Goal: Information Seeking & Learning: Learn about a topic

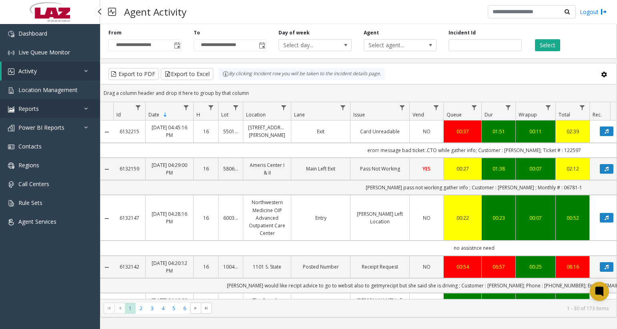
click at [56, 112] on link "Reports" at bounding box center [50, 108] width 100 height 19
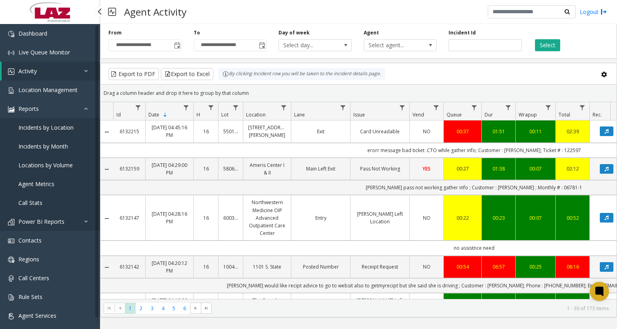
click at [48, 221] on span "Power BI Reports" at bounding box center [41, 222] width 46 height 8
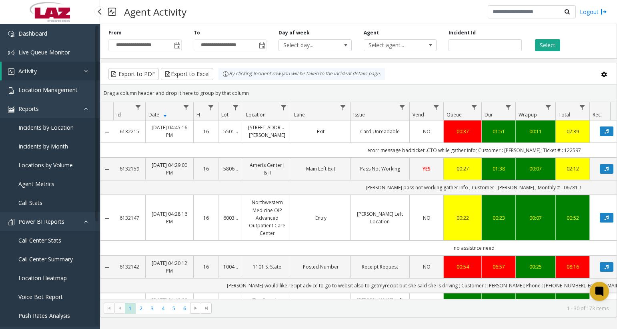
click at [44, 241] on span "Call Center Stats" at bounding box center [39, 241] width 43 height 8
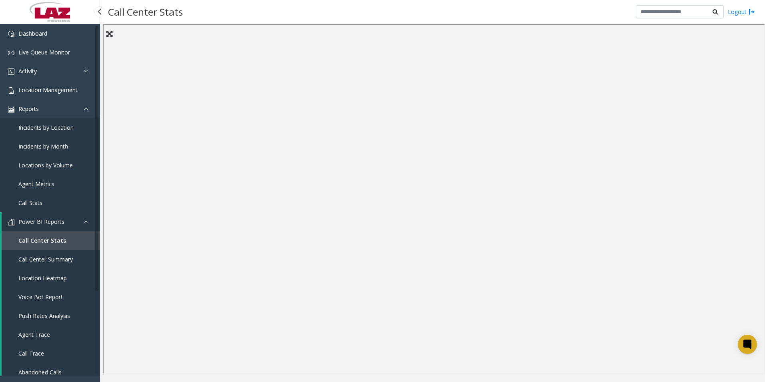
click at [65, 222] on link "Power BI Reports" at bounding box center [51, 221] width 98 height 19
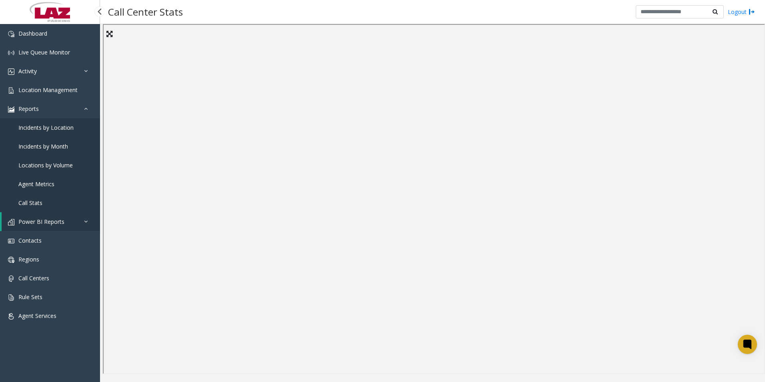
click at [65, 222] on link "Power BI Reports" at bounding box center [51, 221] width 98 height 19
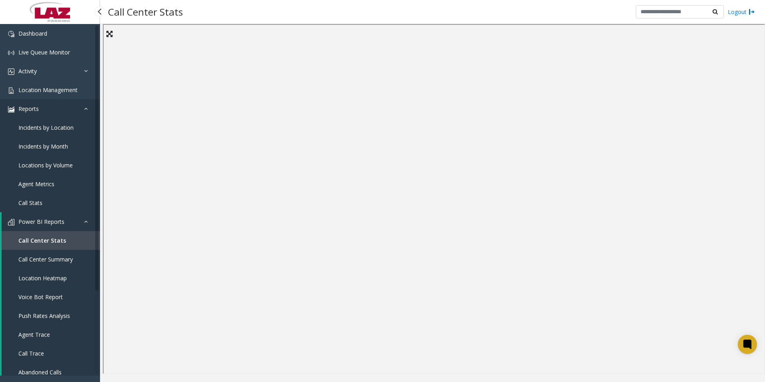
click at [82, 108] on link "Reports" at bounding box center [50, 108] width 100 height 19
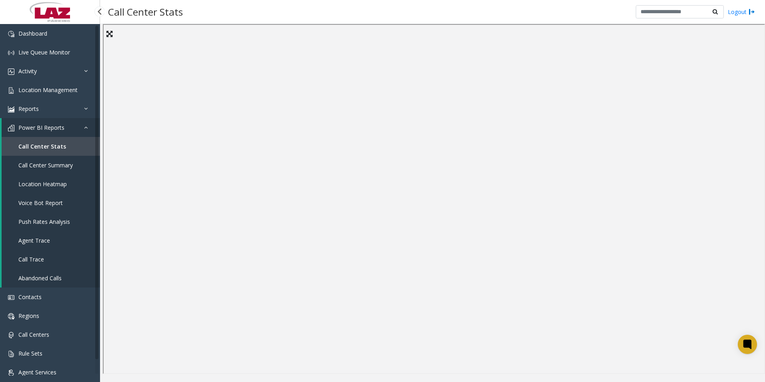
click at [44, 165] on span "Call Center Summary" at bounding box center [45, 165] width 54 height 8
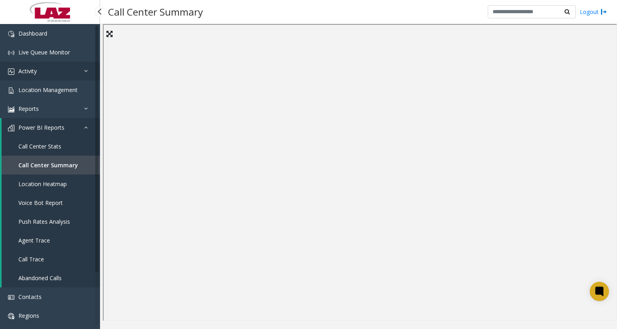
click at [48, 70] on link "Activity" at bounding box center [50, 71] width 100 height 19
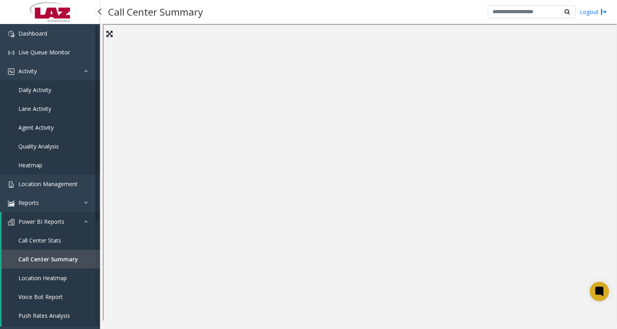
click at [61, 221] on span "Power BI Reports" at bounding box center [41, 222] width 46 height 8
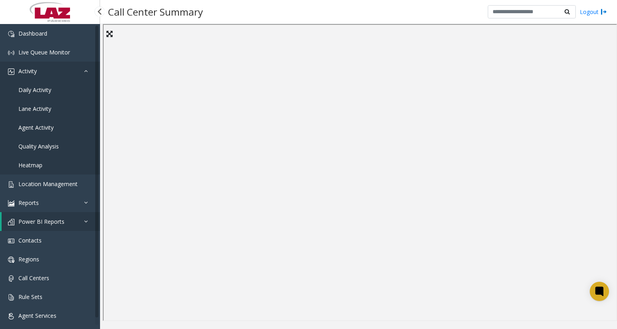
click at [80, 70] on link "Activity" at bounding box center [50, 71] width 100 height 19
